Goal: Feedback & Contribution: Submit feedback/report problem

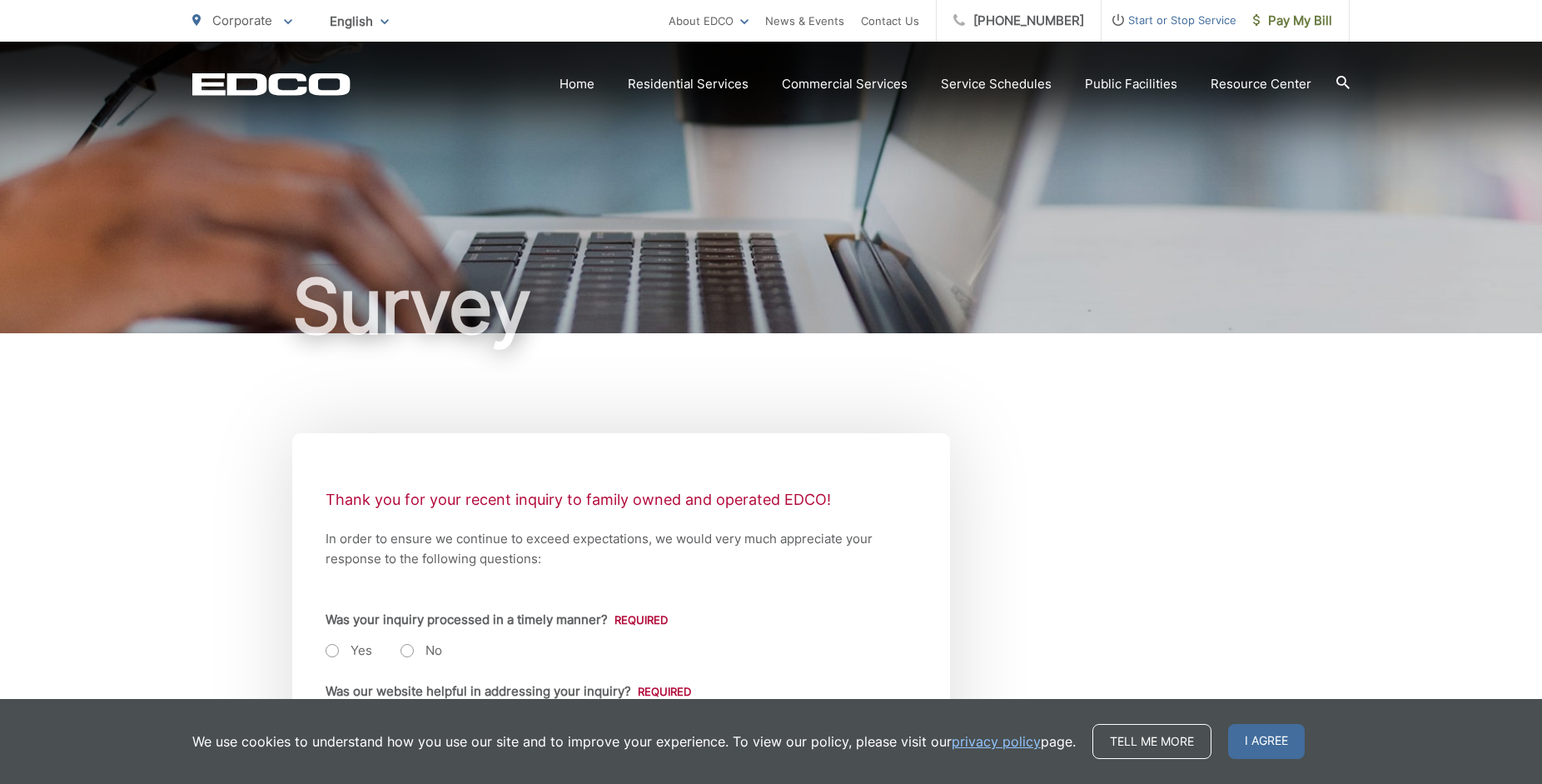
click at [330, 658] on label "Yes" at bounding box center [349, 651] width 47 height 17
radio input "true"
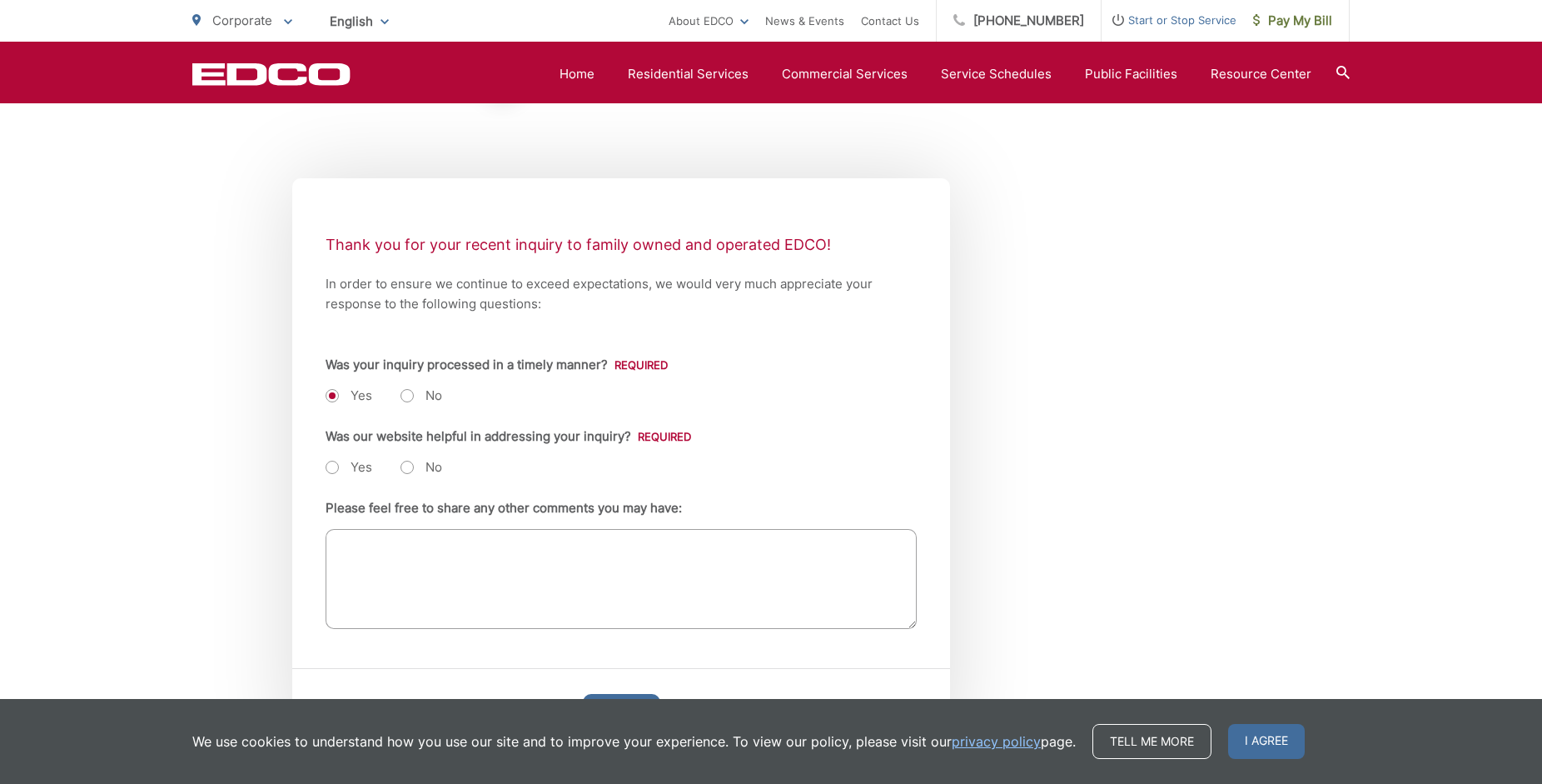
click at [407, 476] on label "No" at bounding box center [421, 467] width 42 height 17
radio input "true"
click at [448, 583] on textarea "Please feel free to share any other comments you may have:" at bounding box center [621, 578] width 591 height 100
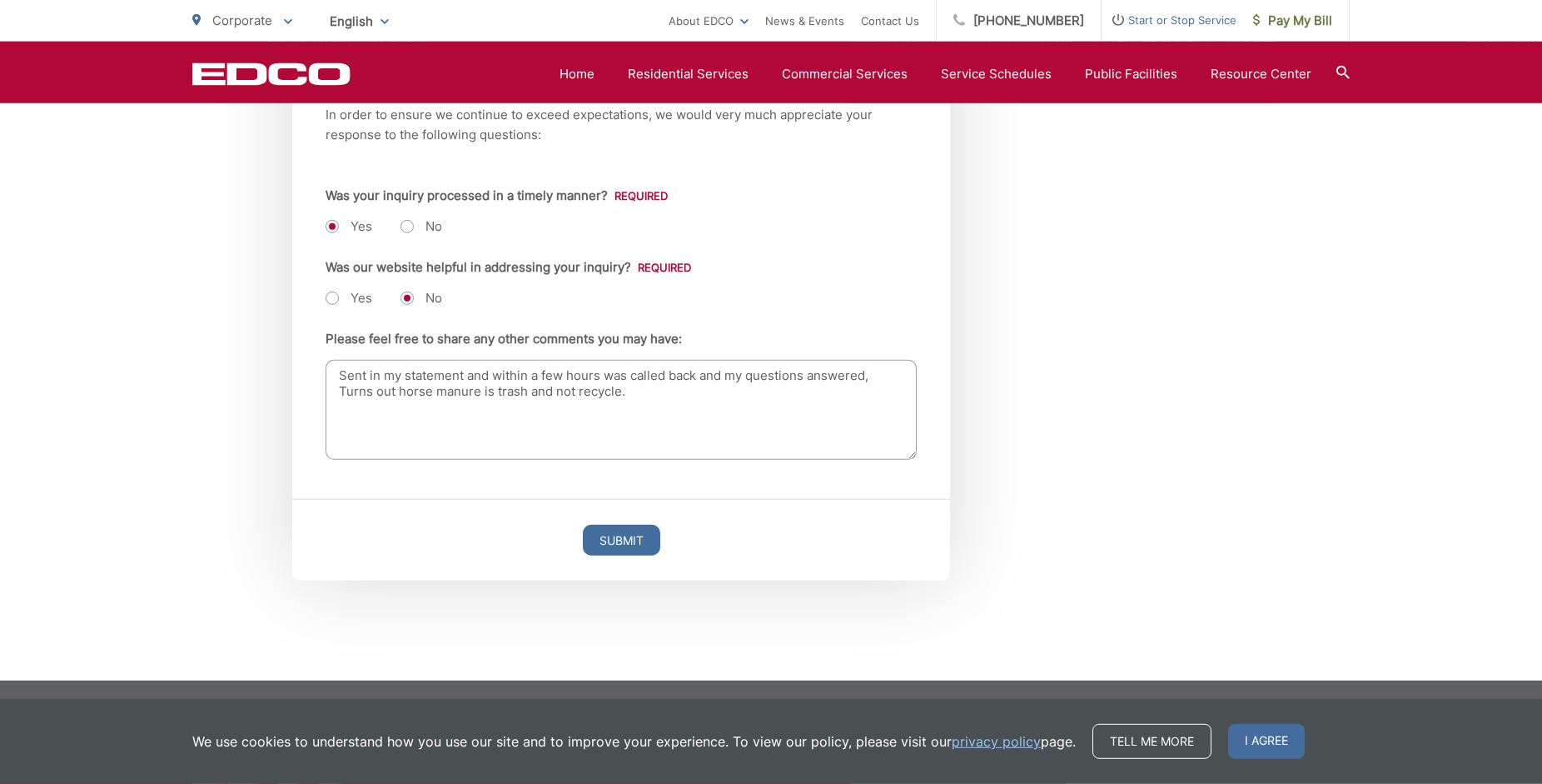
scroll to position [438, 0]
type textarea "Sent in my statement and within a few hours was called back and my questions an…"
click at [611, 546] on input "Submit" at bounding box center [621, 539] width 77 height 31
